Goal: Check status: Check status

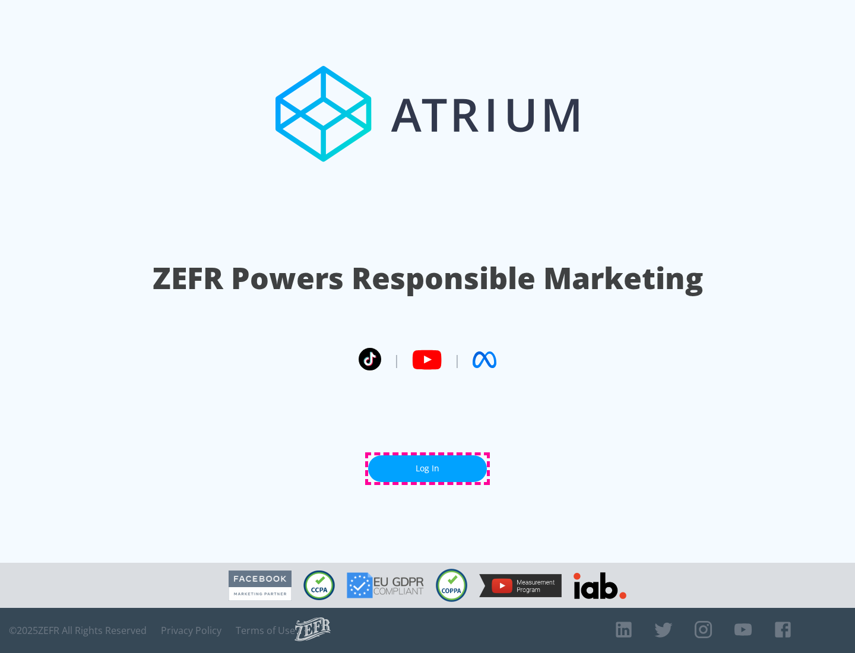
click at [427, 468] on link "Log In" at bounding box center [427, 468] width 119 height 27
